Goal: Information Seeking & Learning: Learn about a topic

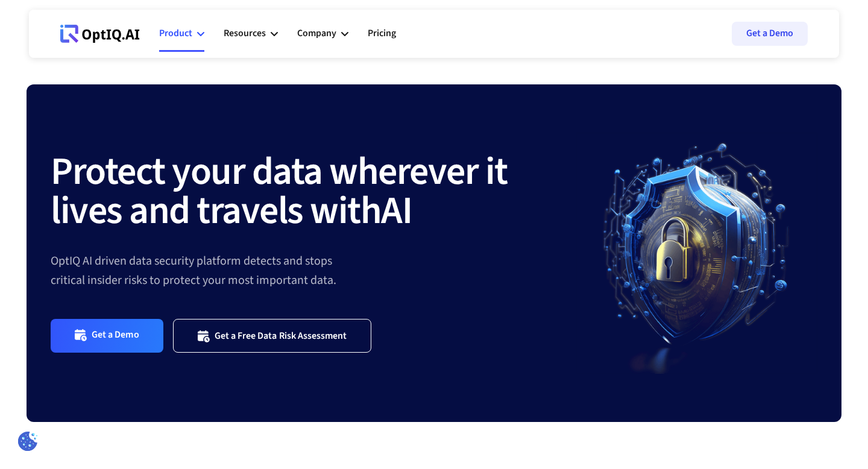
click at [188, 31] on div "Product" at bounding box center [175, 33] width 33 height 16
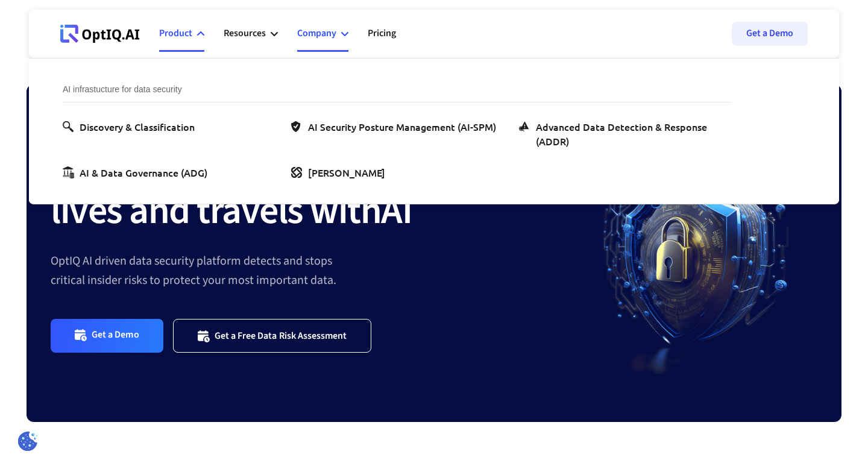
click at [316, 32] on div "Company" at bounding box center [316, 33] width 39 height 16
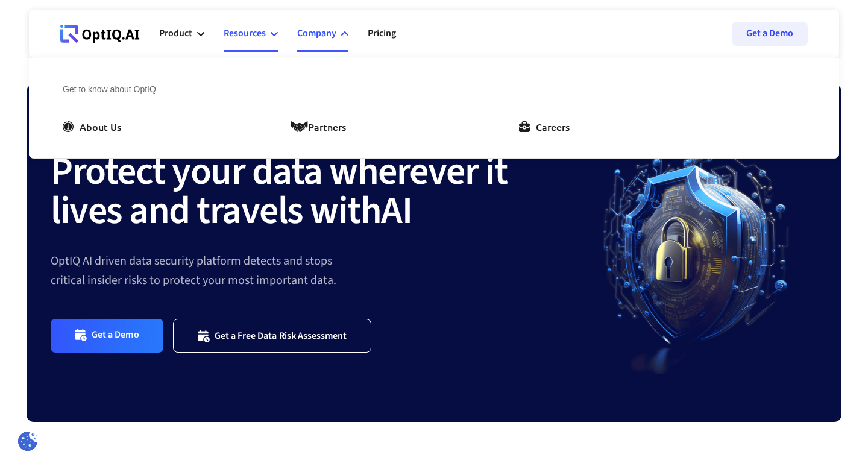
click at [244, 37] on div "Resources" at bounding box center [245, 33] width 42 height 16
click at [194, 36] on div "Product" at bounding box center [181, 34] width 45 height 36
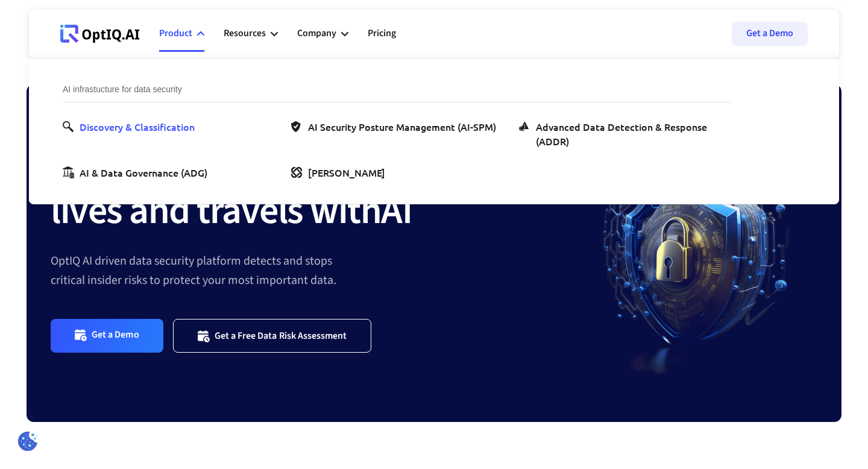
click at [134, 128] on div "Discovery & Classification" at bounding box center [137, 126] width 115 height 14
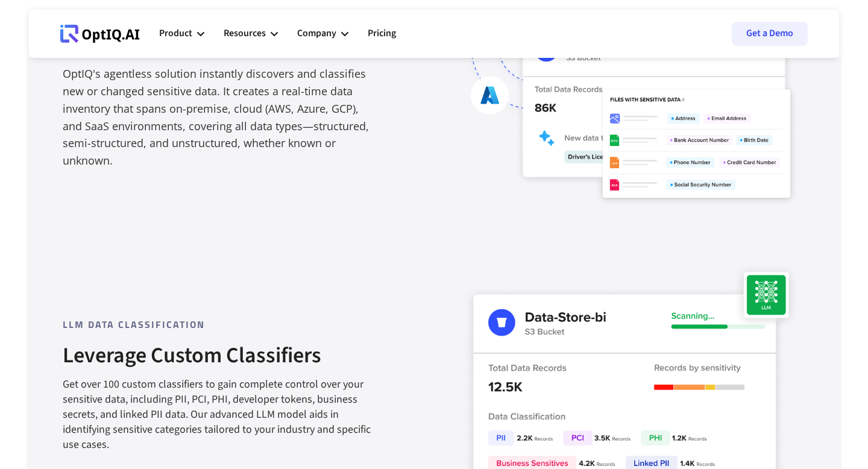
scroll to position [863, 0]
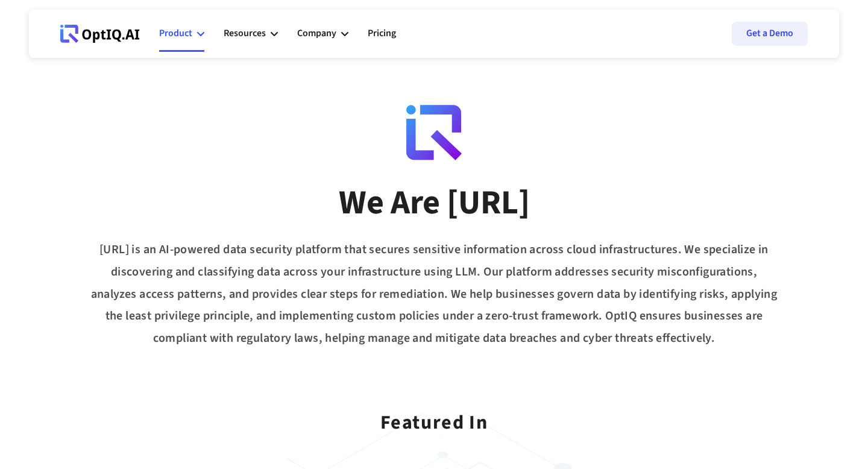
click at [181, 28] on div "Product" at bounding box center [175, 33] width 33 height 16
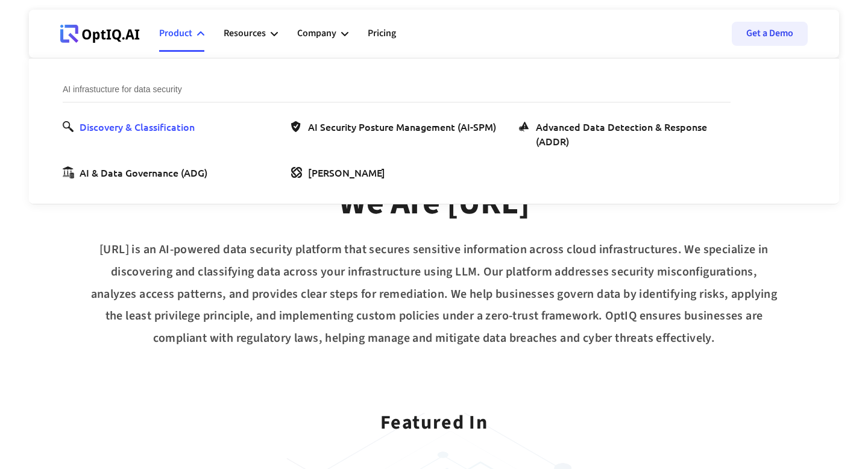
click at [128, 121] on div "Discovery & Classification" at bounding box center [137, 126] width 115 height 14
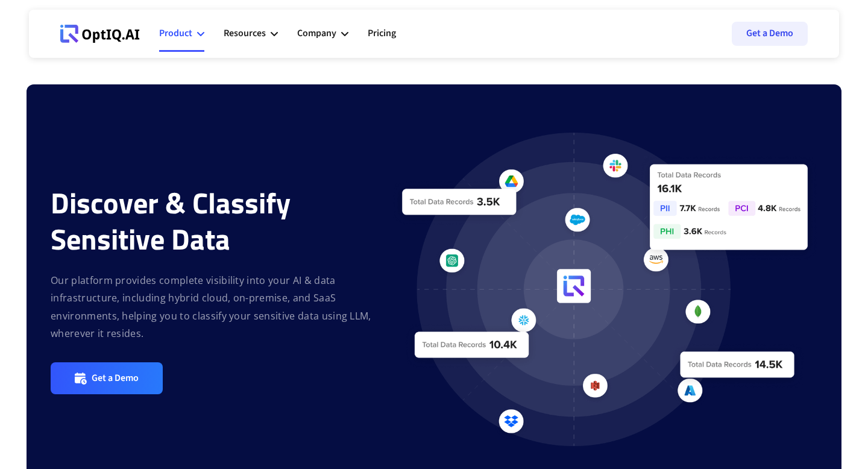
click at [178, 37] on div "Product" at bounding box center [175, 33] width 33 height 16
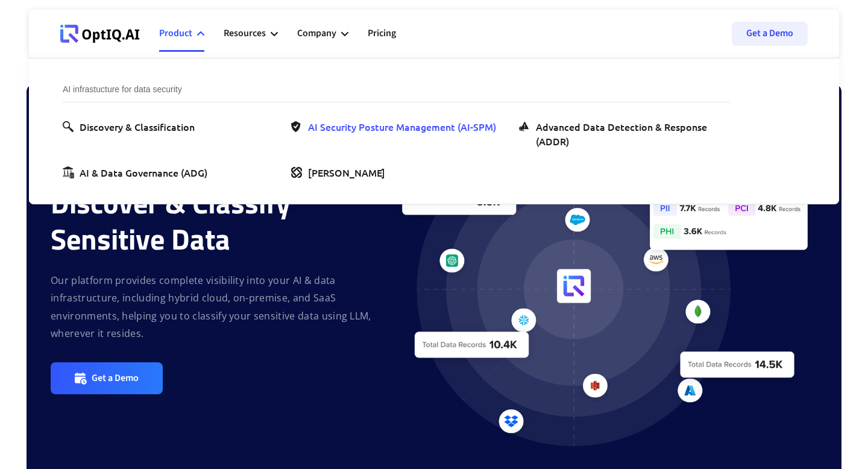
click at [355, 127] on div "AI Security Posture Management (AI-SPM)" at bounding box center [402, 126] width 188 height 14
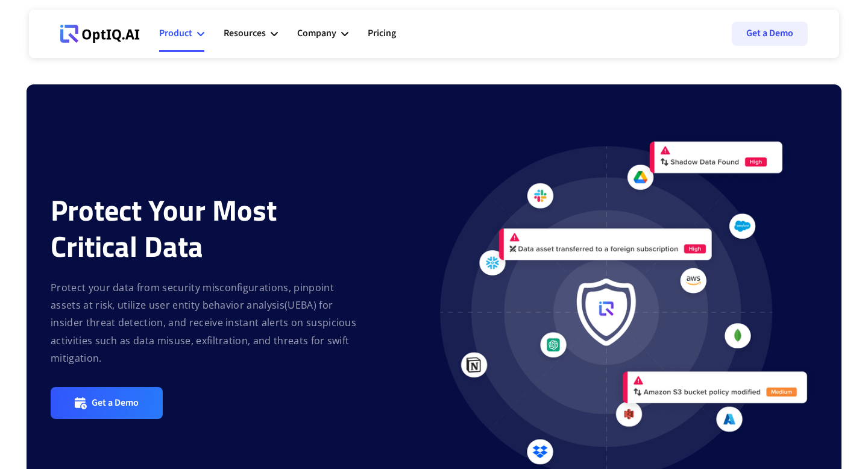
click at [191, 33] on div "Product" at bounding box center [175, 33] width 33 height 16
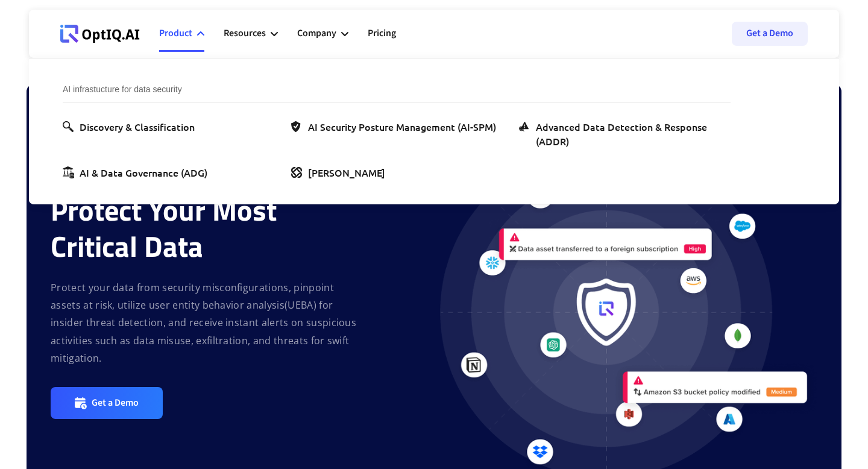
click at [409, 281] on img at bounding box center [598, 306] width 440 height 346
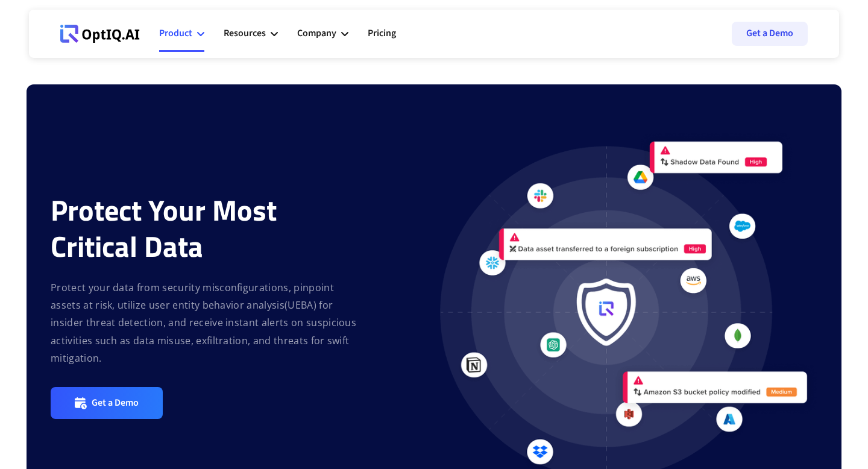
click at [194, 38] on div "Product" at bounding box center [181, 34] width 45 height 36
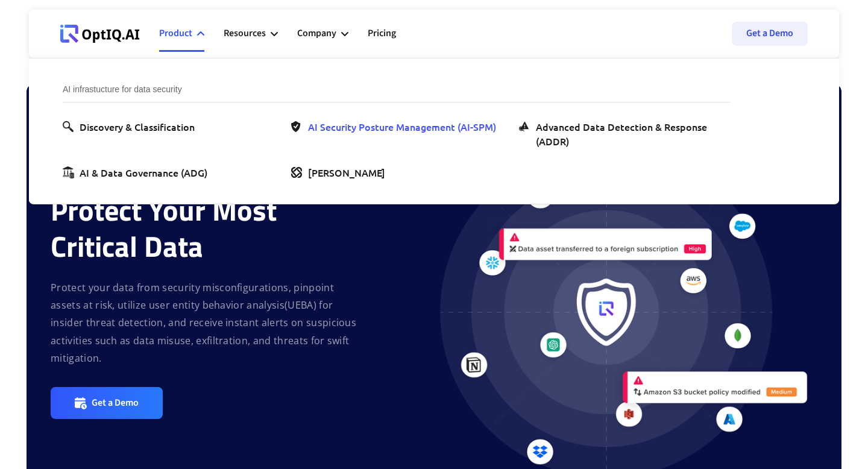
click at [321, 124] on div "AI Security Posture Management (AI-SPM)" at bounding box center [402, 126] width 188 height 14
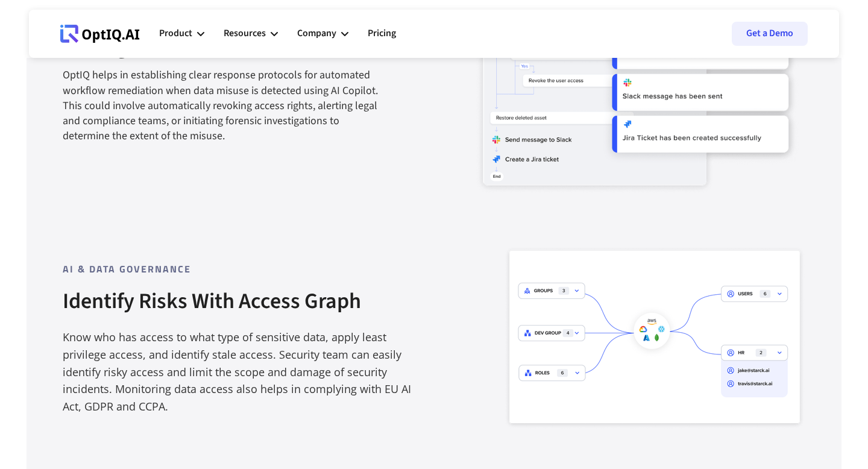
scroll to position [1482, 0]
